Goal: Manage account settings

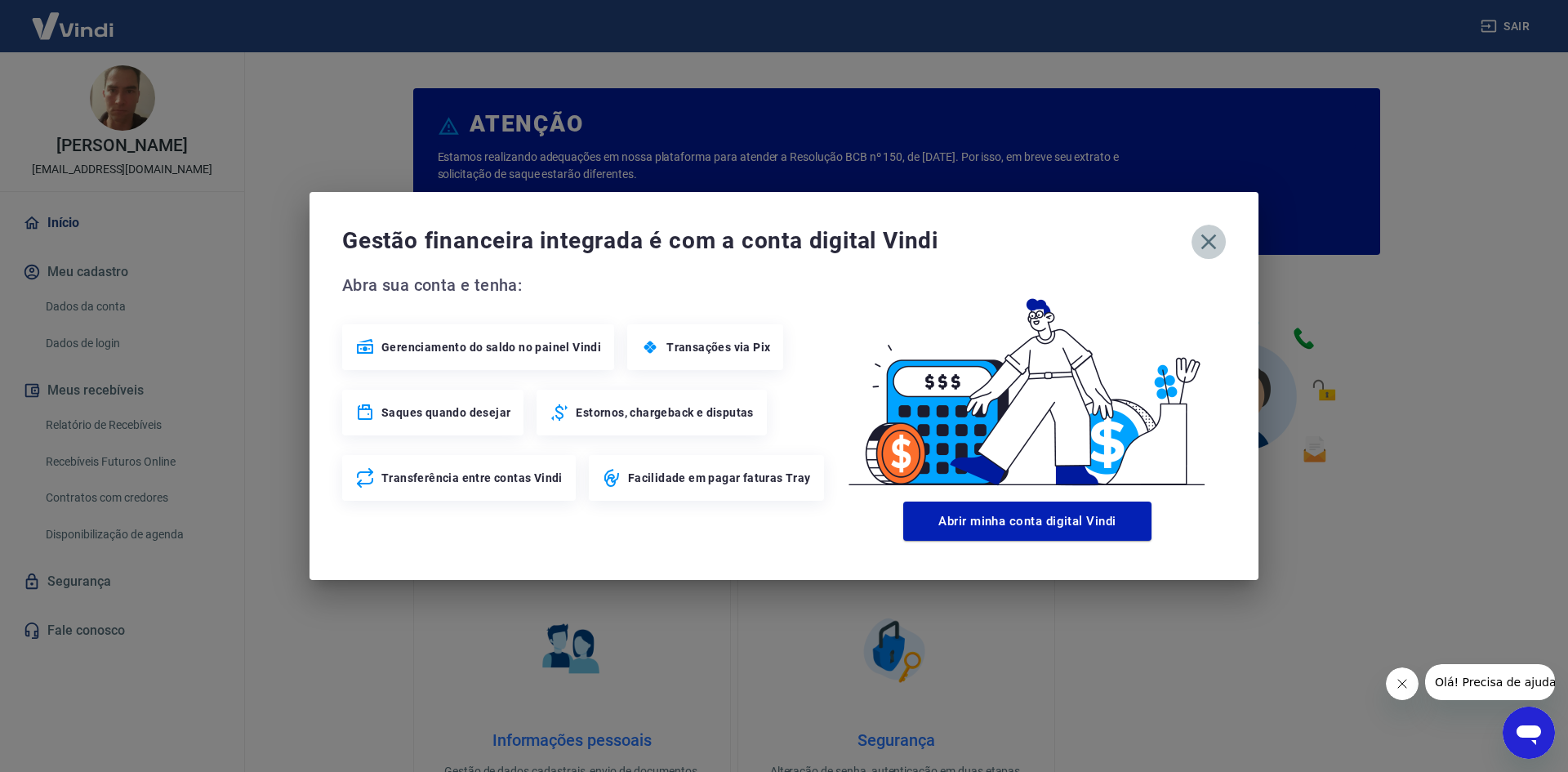
click at [1215, 232] on icon "button" at bounding box center [1209, 242] width 26 height 26
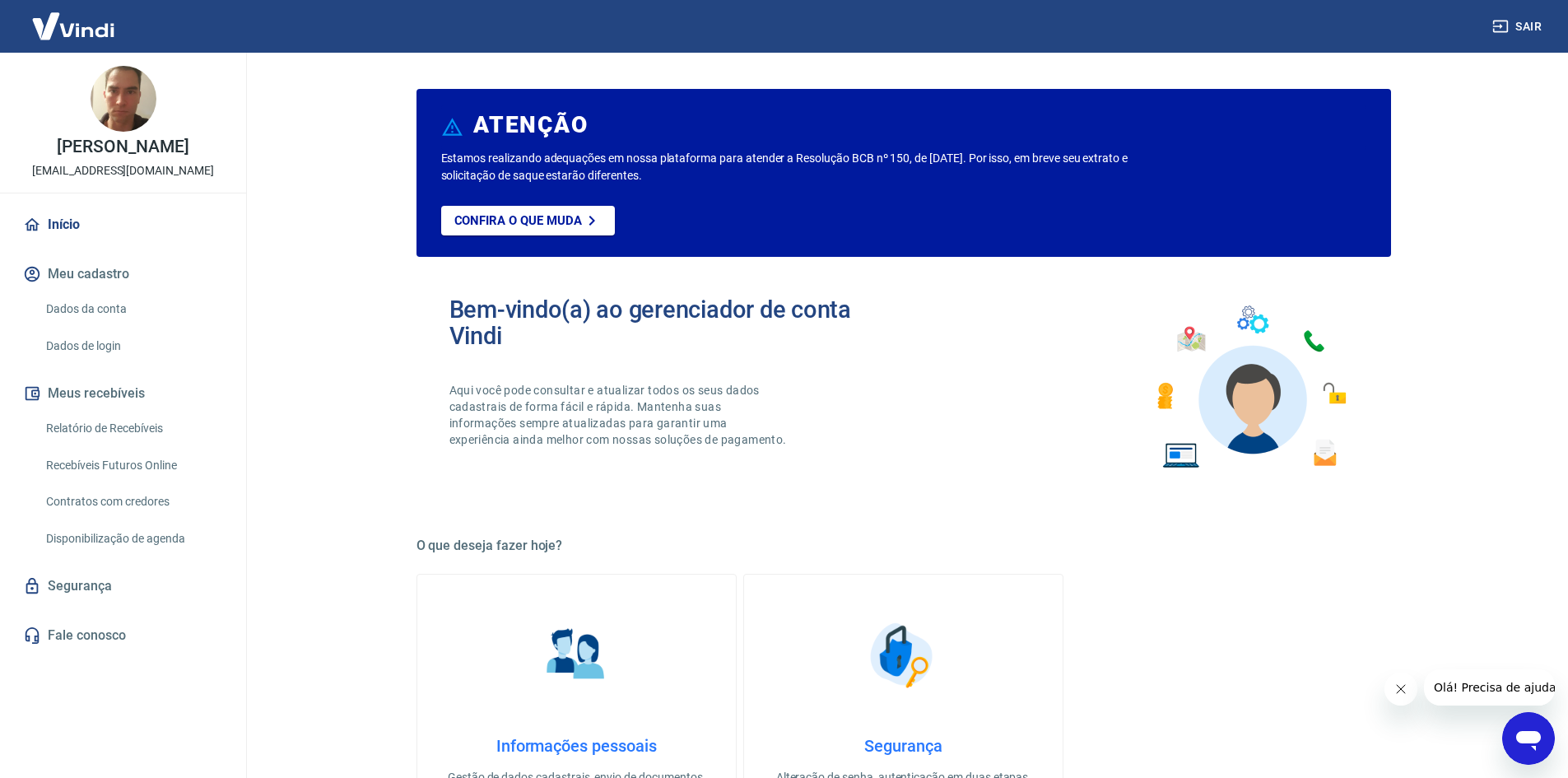
click at [99, 31] on img at bounding box center [73, 26] width 107 height 51
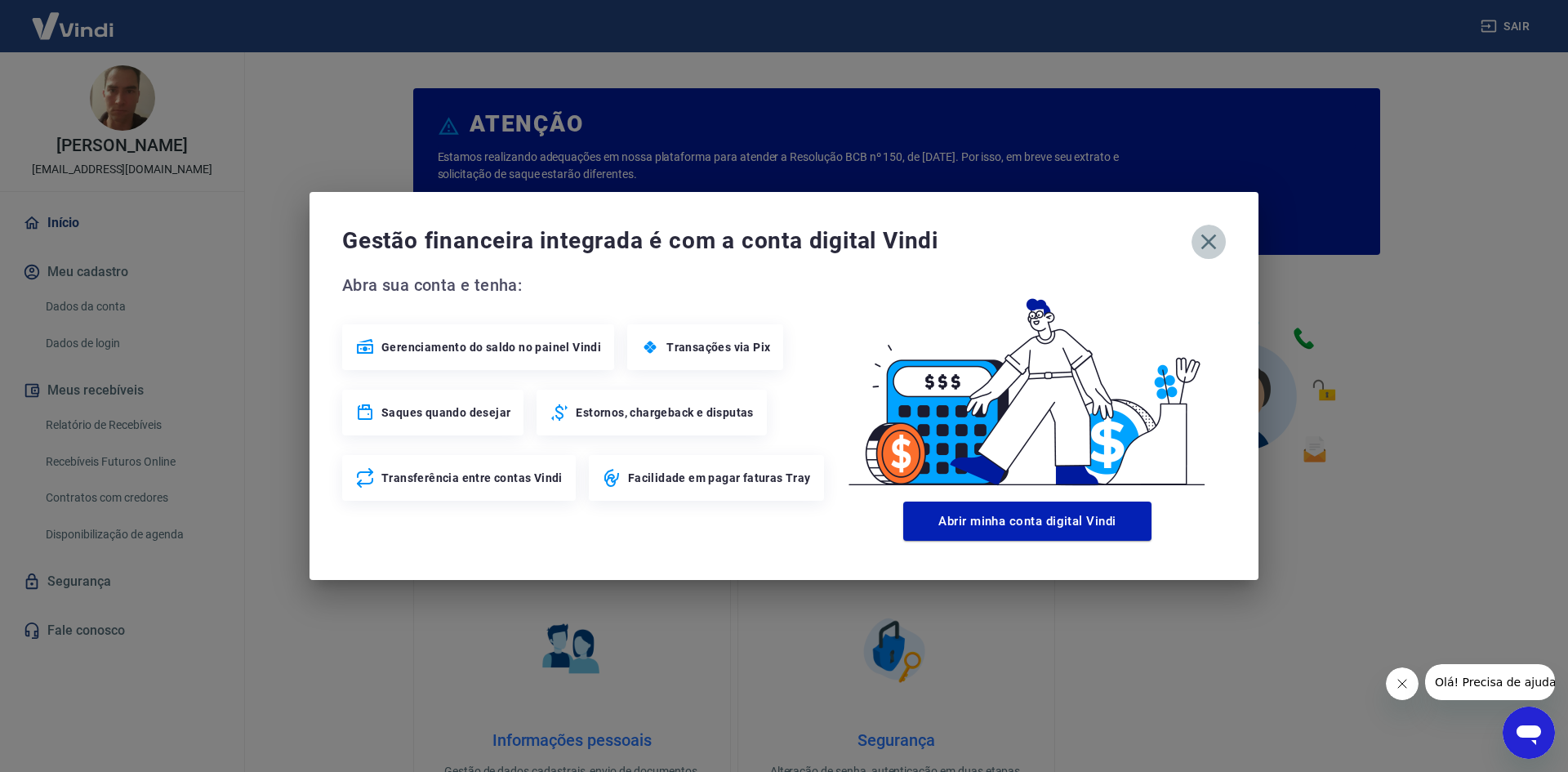
click at [1203, 247] on icon "button" at bounding box center [1209, 242] width 16 height 16
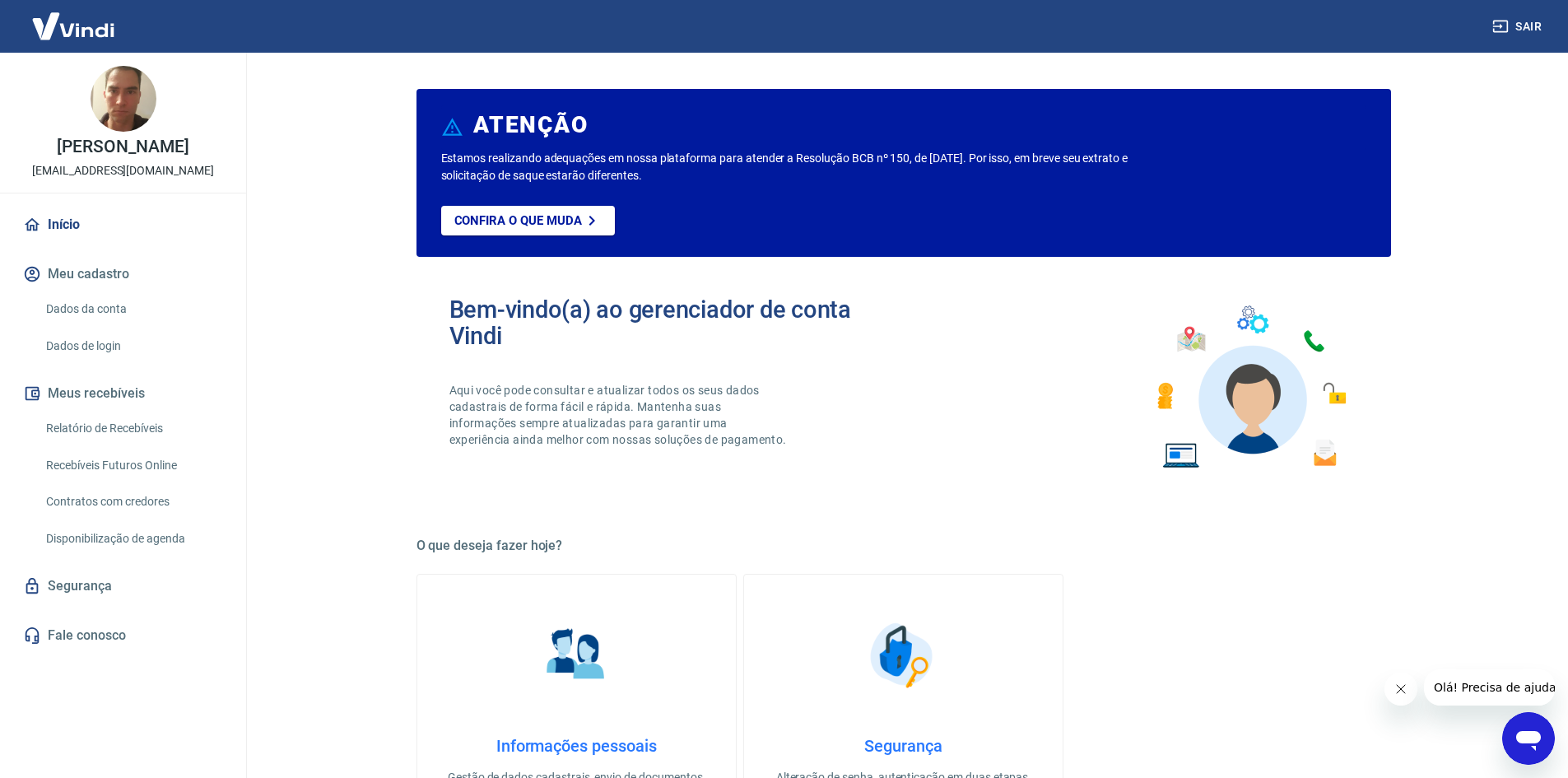
click at [113, 326] on link "Dados da conta" at bounding box center [132, 309] width 186 height 34
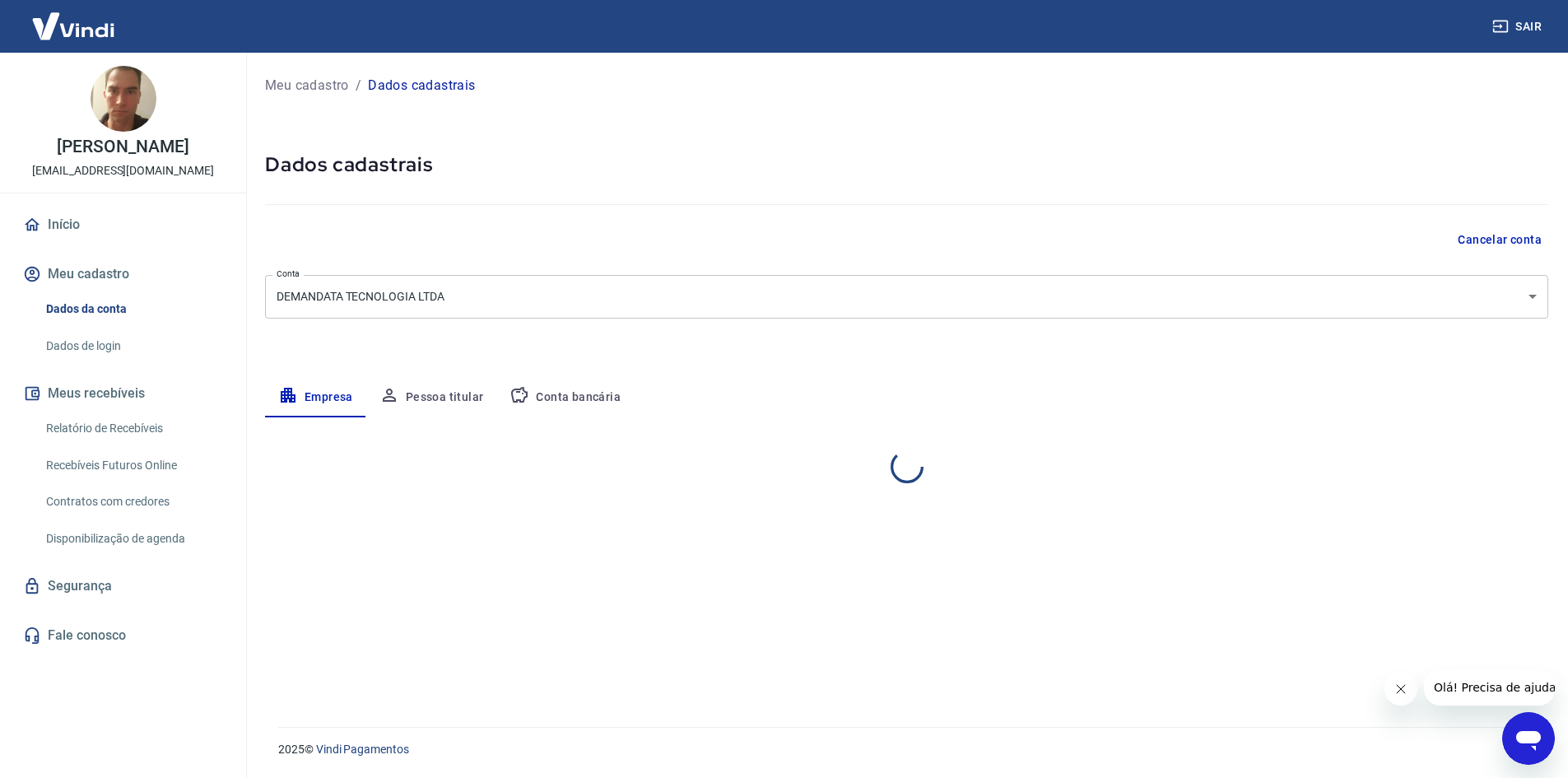
select select "PR"
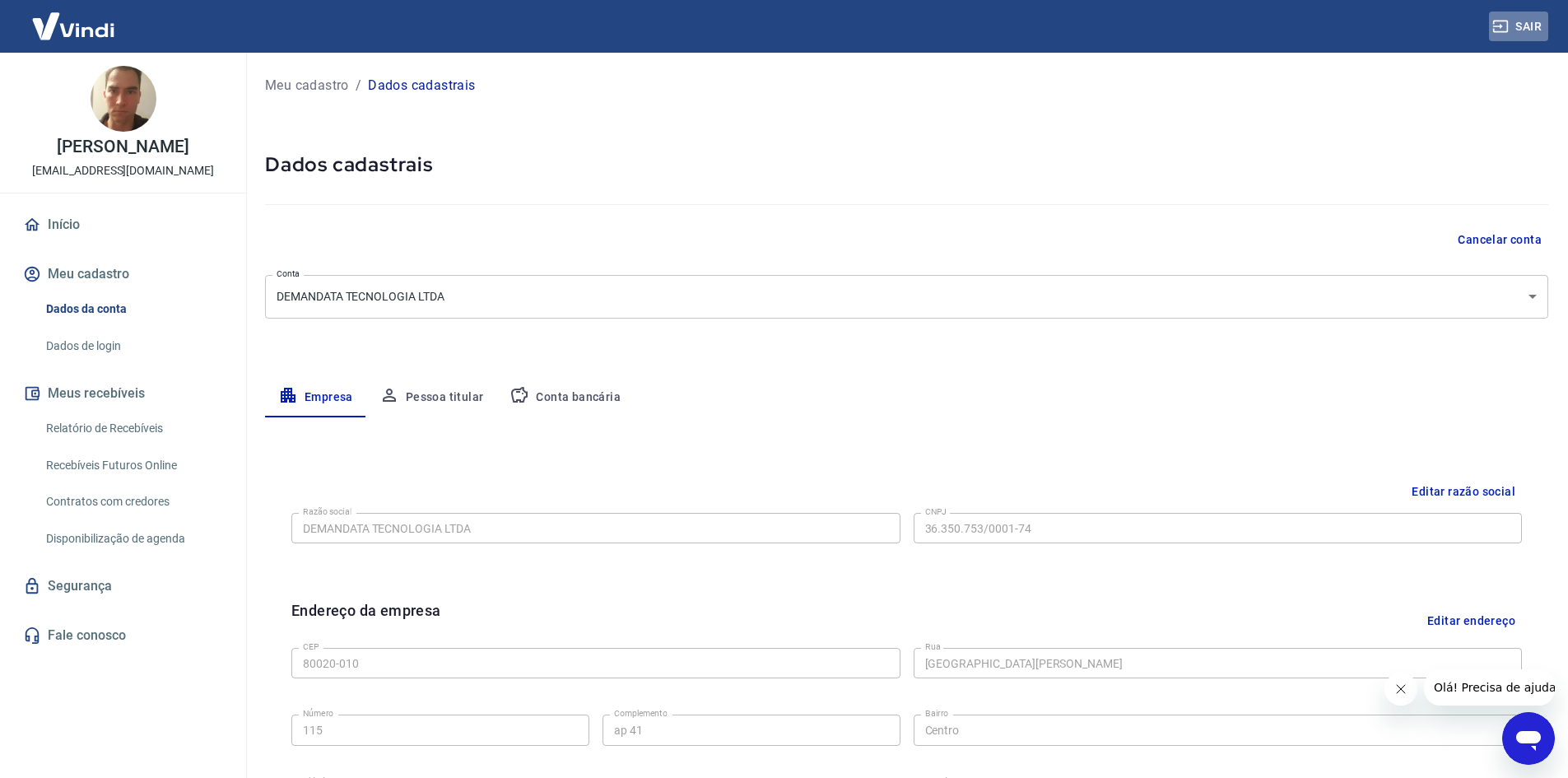
click at [1523, 19] on button "Sair" at bounding box center [1518, 27] width 59 height 30
